Goal: Check status: Check status

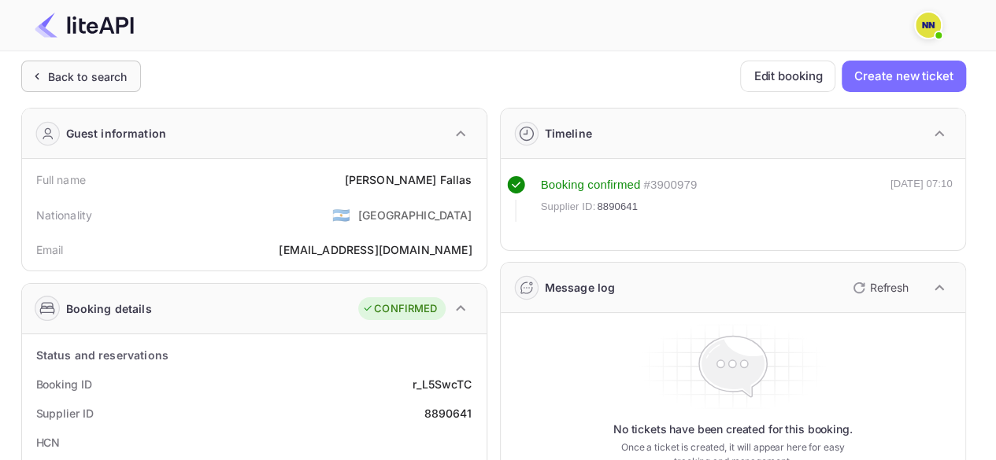
click at [57, 73] on div "Back to search" at bounding box center [87, 76] width 79 height 17
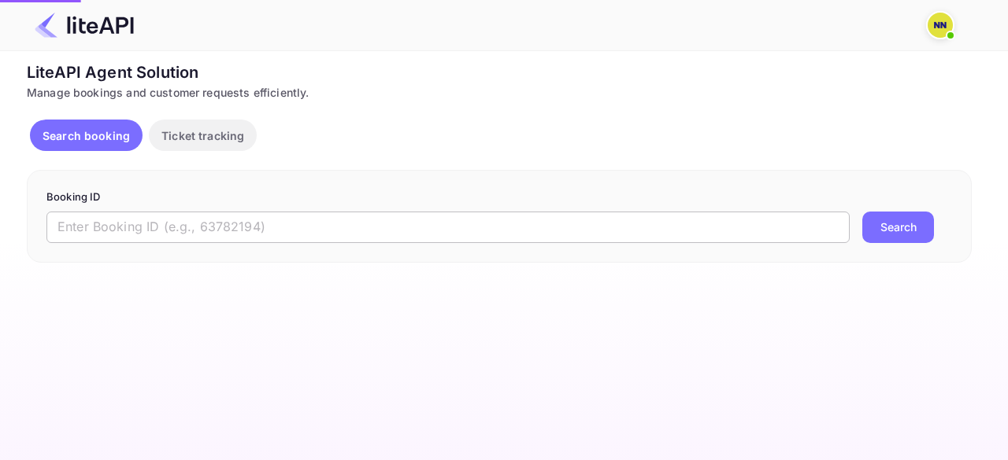
click at [111, 220] on input "text" at bounding box center [447, 227] width 803 height 31
paste input "8883370"
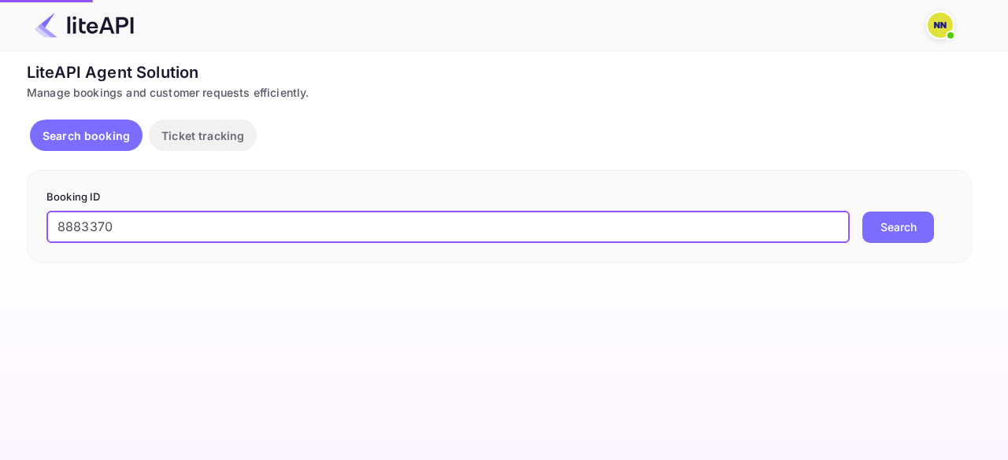
click at [430, 232] on input "8883370" at bounding box center [447, 227] width 803 height 31
type input "8883370"
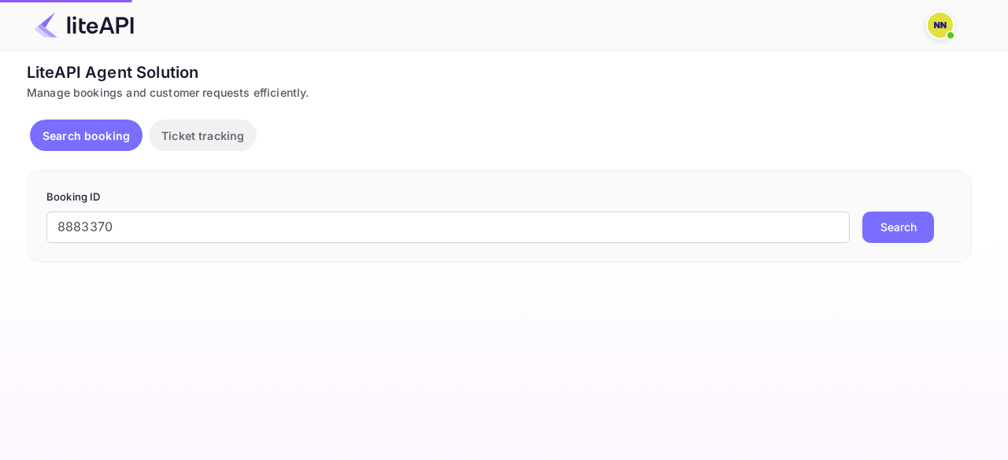
click at [881, 239] on button "Search" at bounding box center [898, 227] width 72 height 31
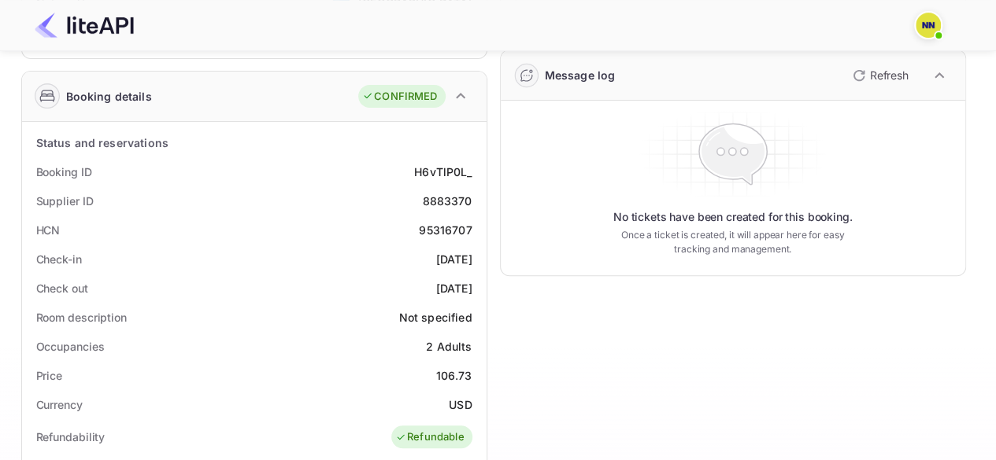
scroll to position [236, 0]
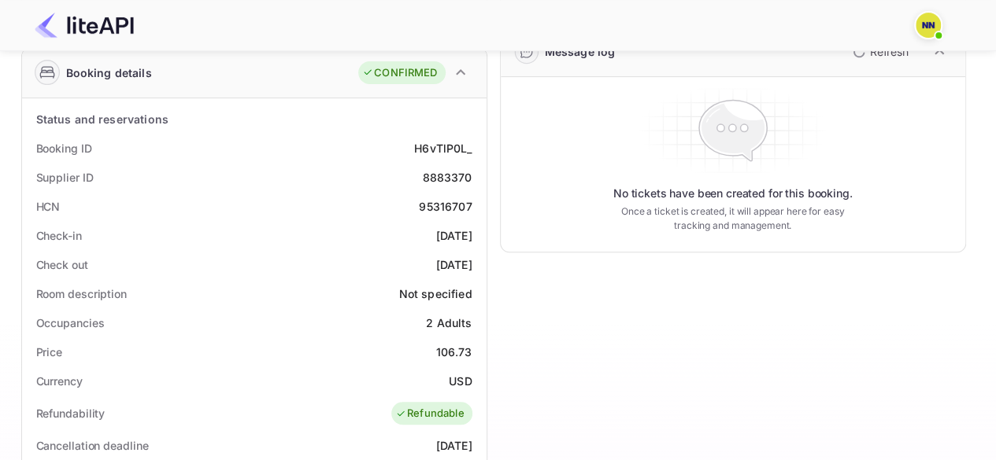
click at [442, 208] on div "95316707" at bounding box center [445, 206] width 53 height 17
copy div "95316707"
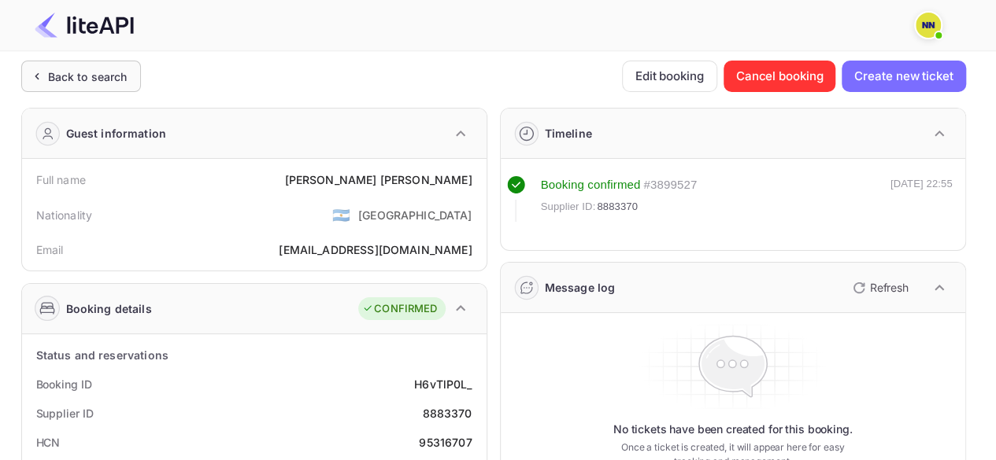
click at [101, 83] on div "Back to search" at bounding box center [87, 76] width 79 height 17
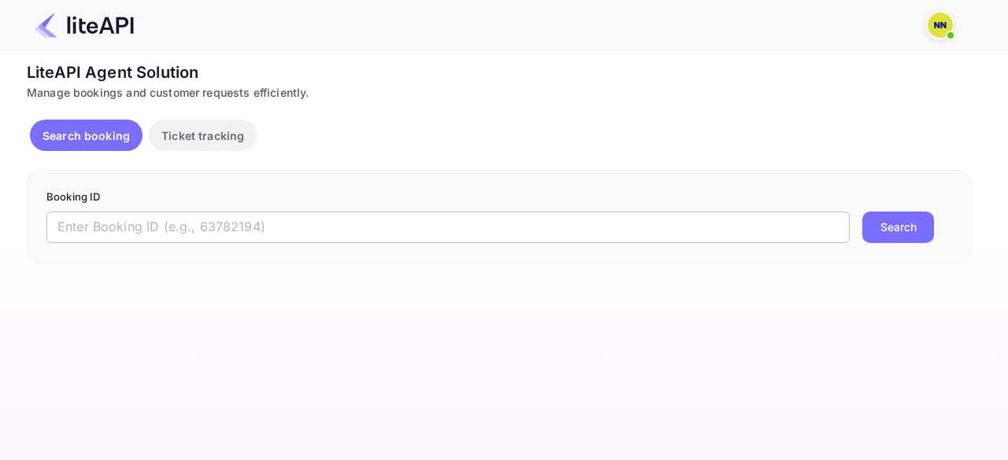
click at [150, 231] on input "text" at bounding box center [447, 227] width 803 height 31
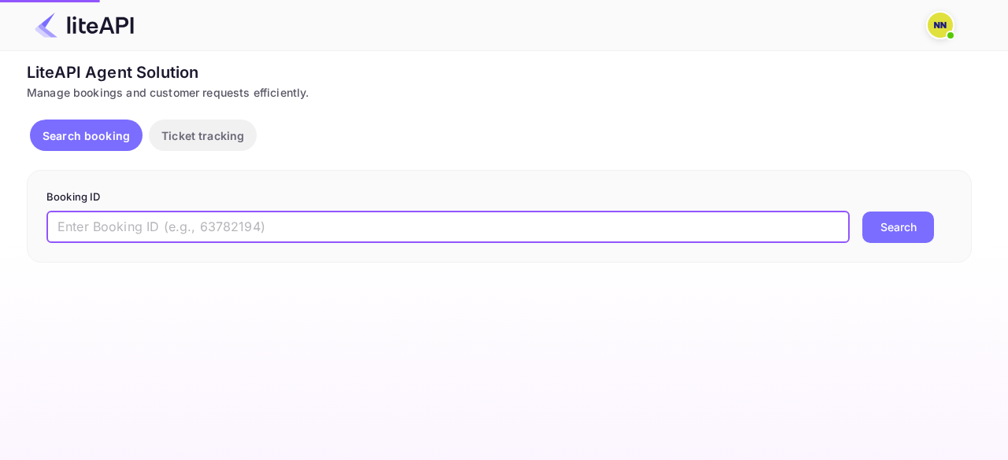
paste input "8888182"
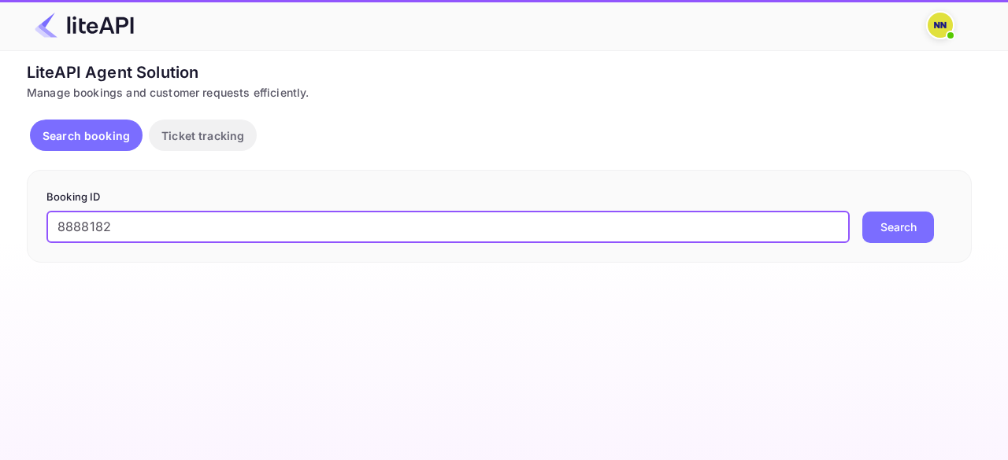
type input "8888182"
click at [891, 227] on button "Search" at bounding box center [898, 227] width 72 height 31
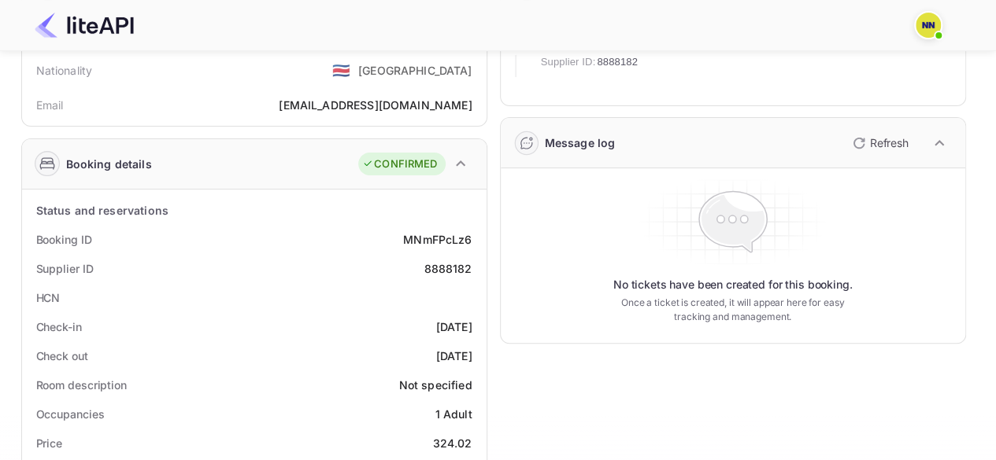
scroll to position [236, 0]
